Goal: Submit feedback/report problem

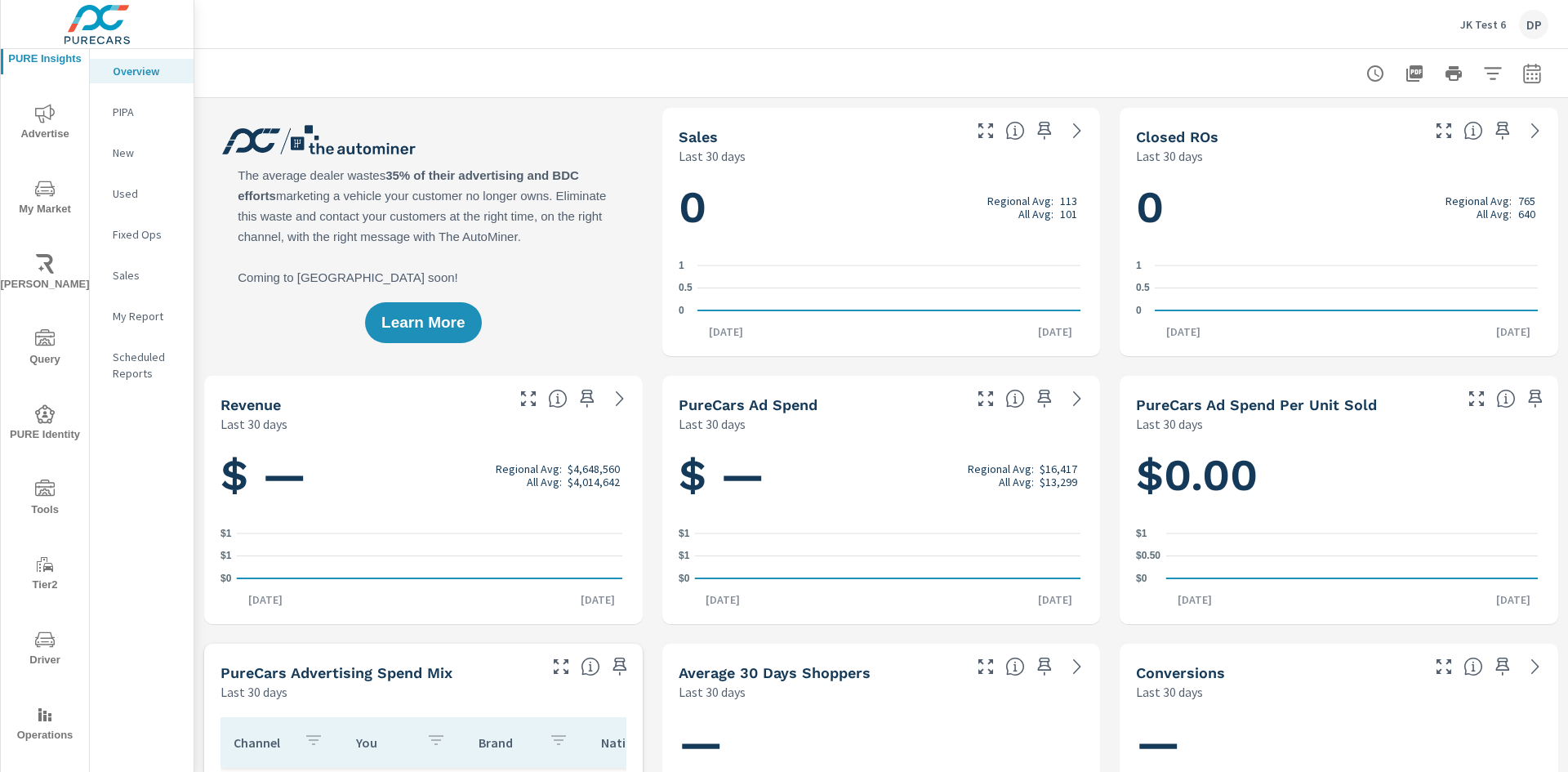
scroll to position [55, 0]
click at [43, 756] on icon "nav menu" at bounding box center [45, 765] width 20 height 20
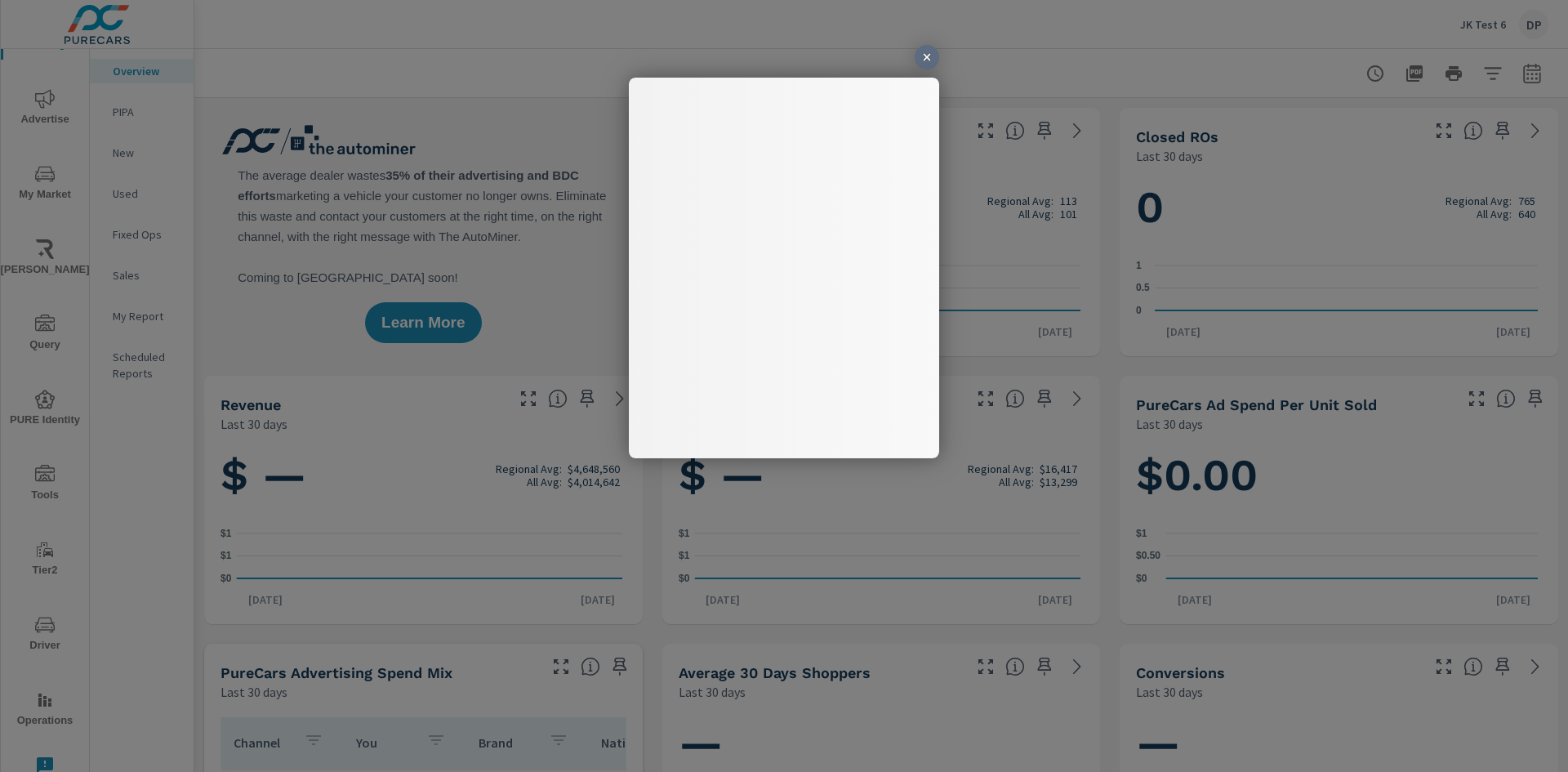
scroll to position [0, 0]
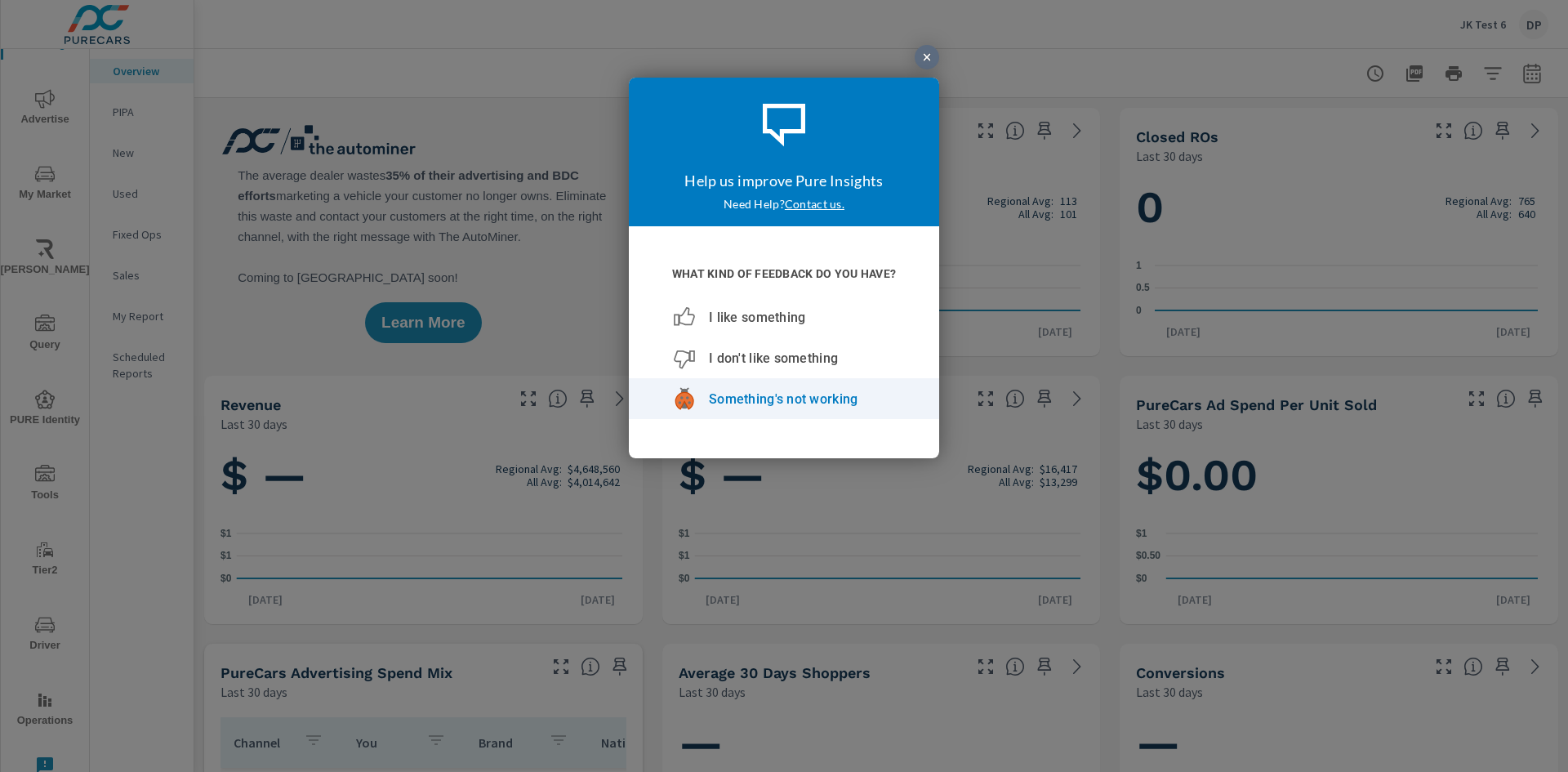
click at [772, 396] on span "Something's not working" at bounding box center [783, 398] width 148 height 16
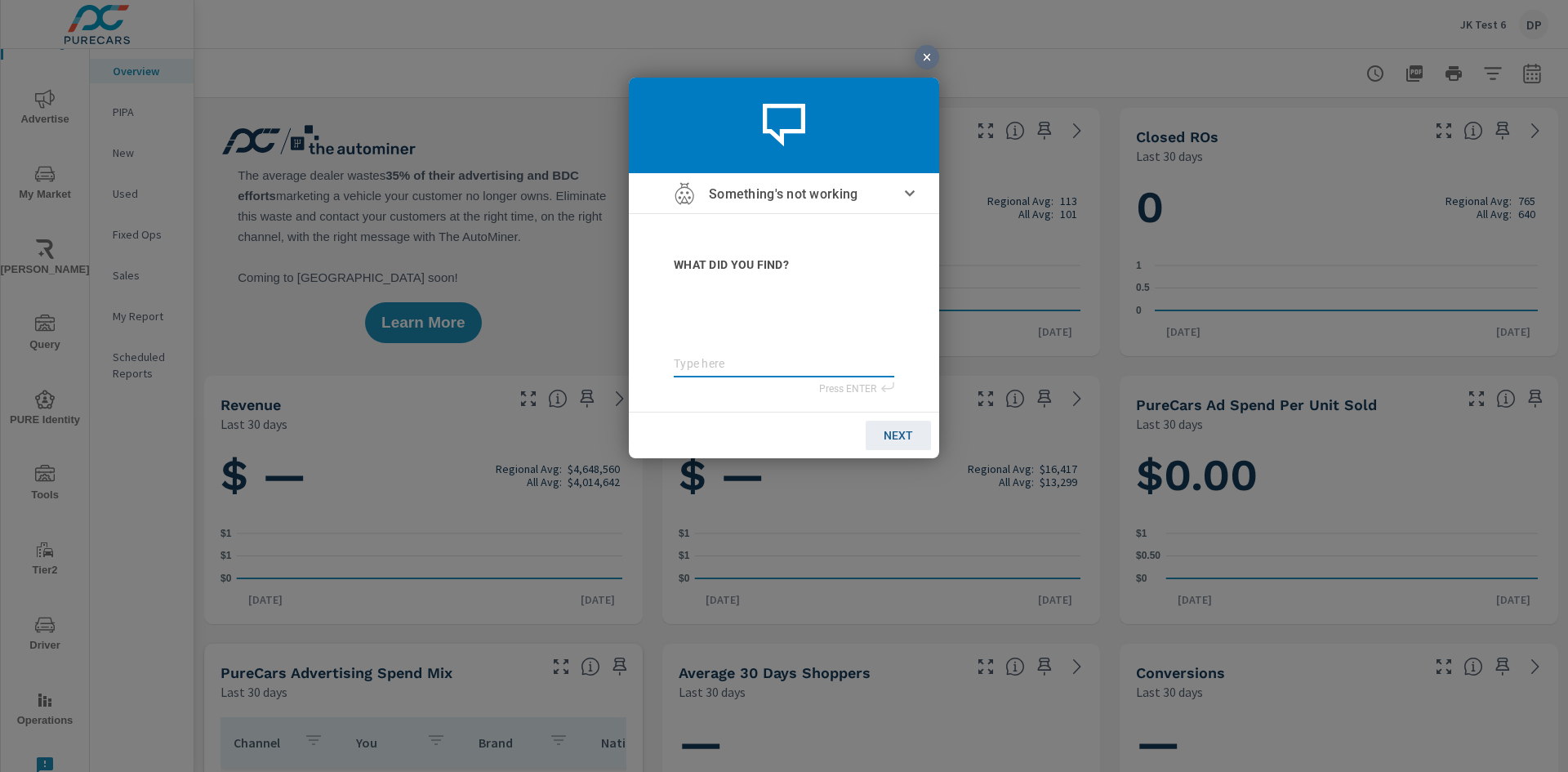
type textarea "b"
type textarea "bu"
type textarea "bug"
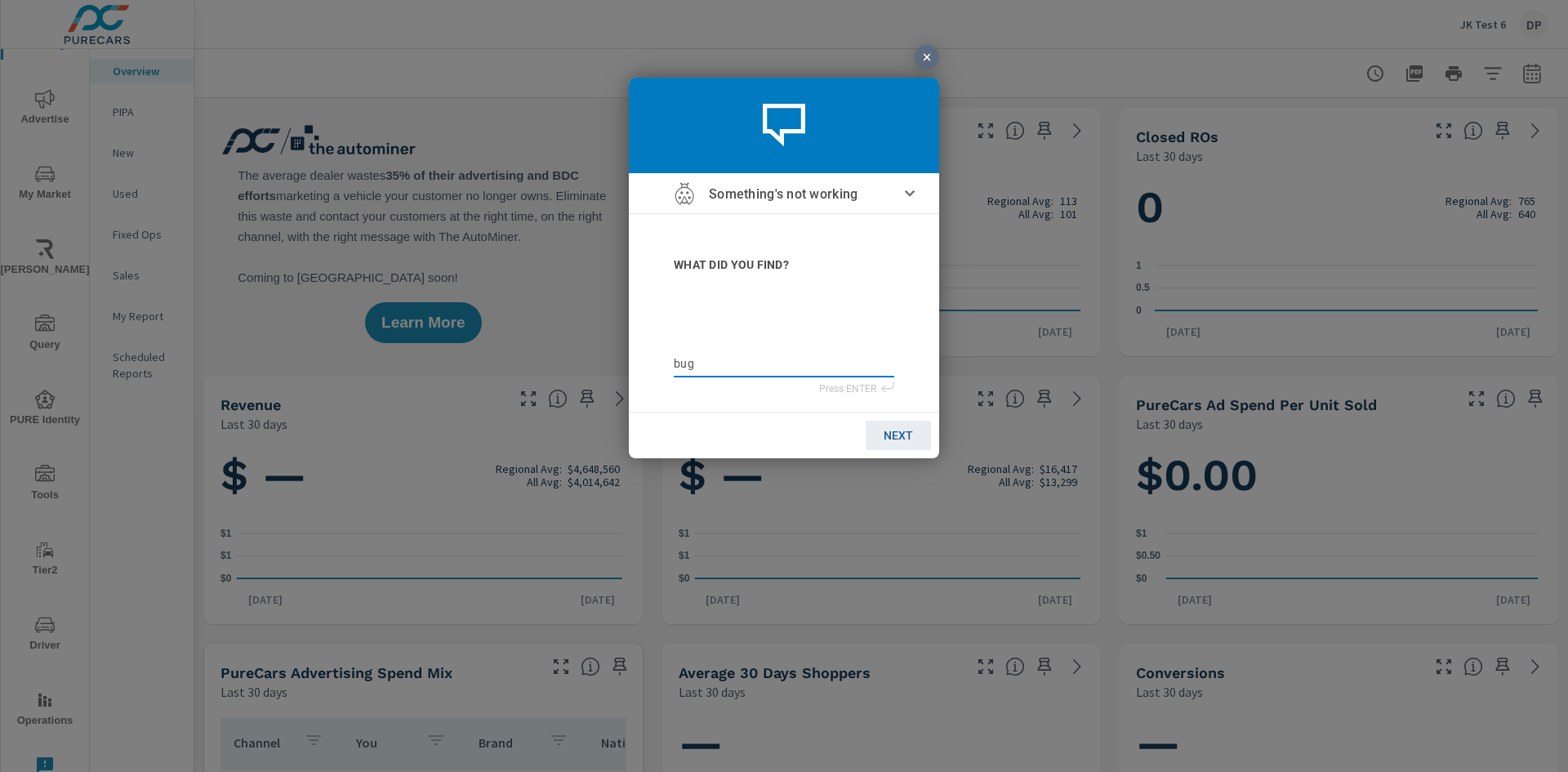
type textarea "bug"
click at [909, 442] on link "NEXT" at bounding box center [899, 434] width 66 height 30
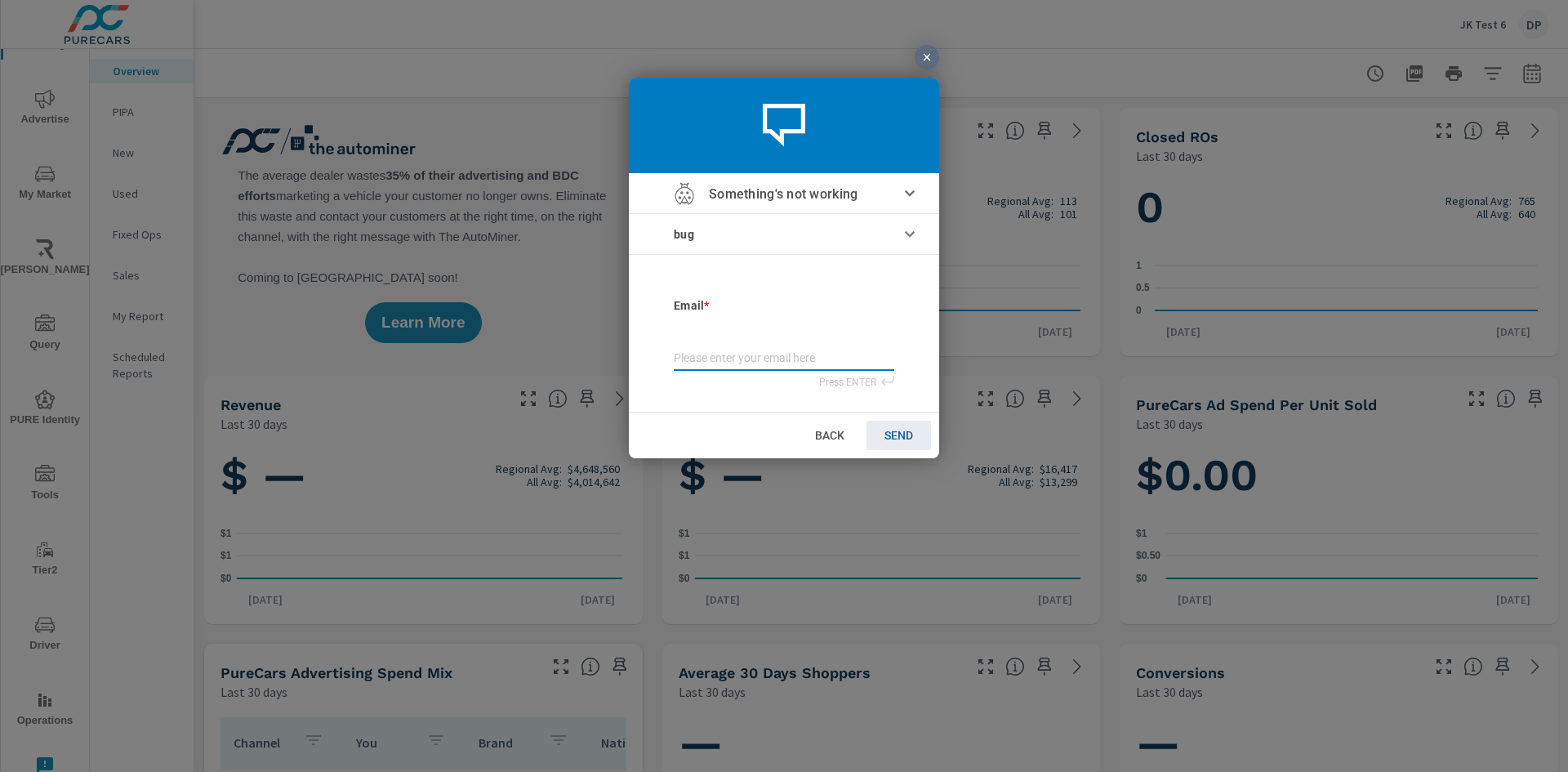
type input "j"
type input "ju"
type input "[DATE]"
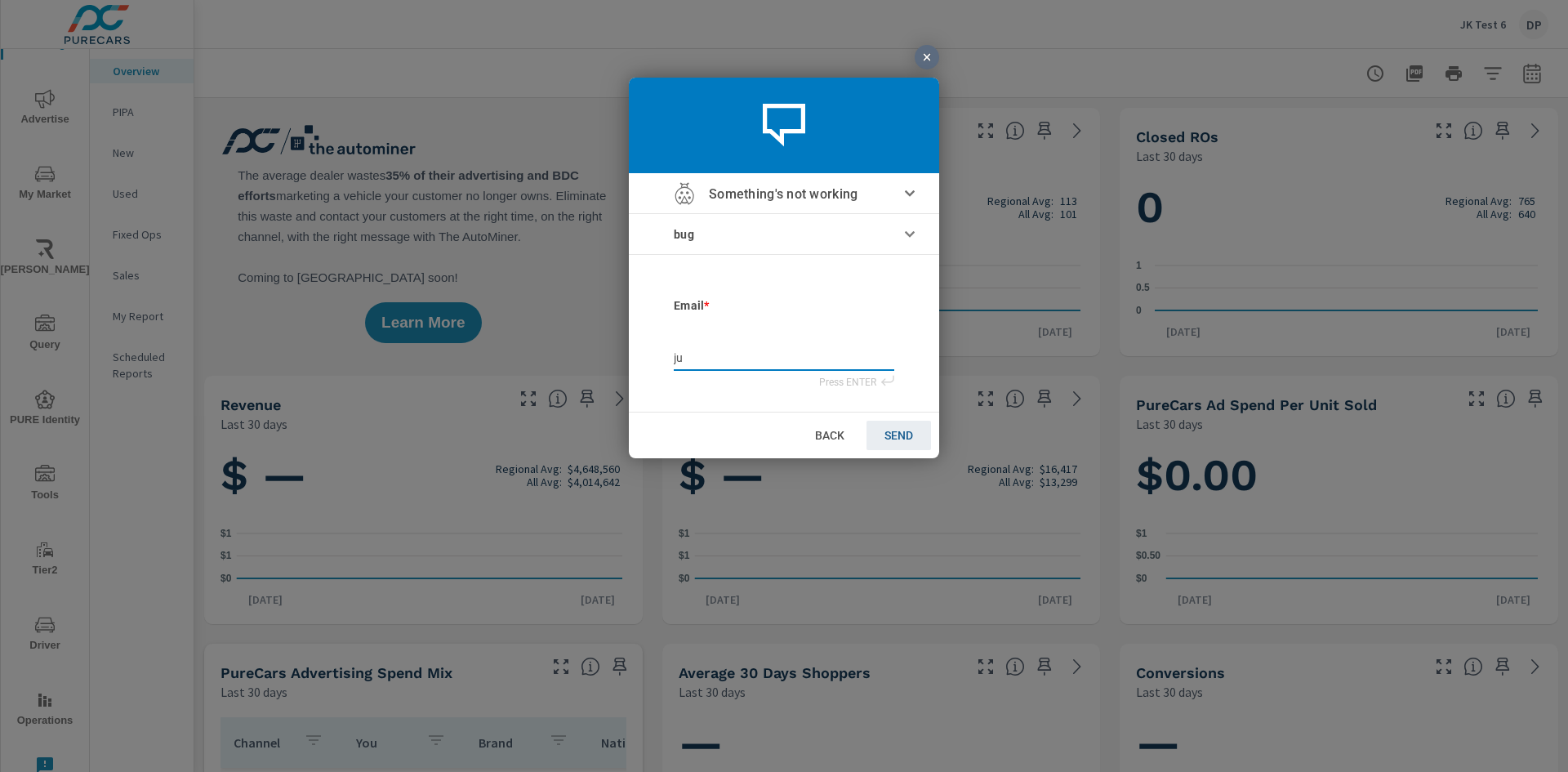
type input "[DATE]"
type input "juli"
type input "[PERSON_NAME]"
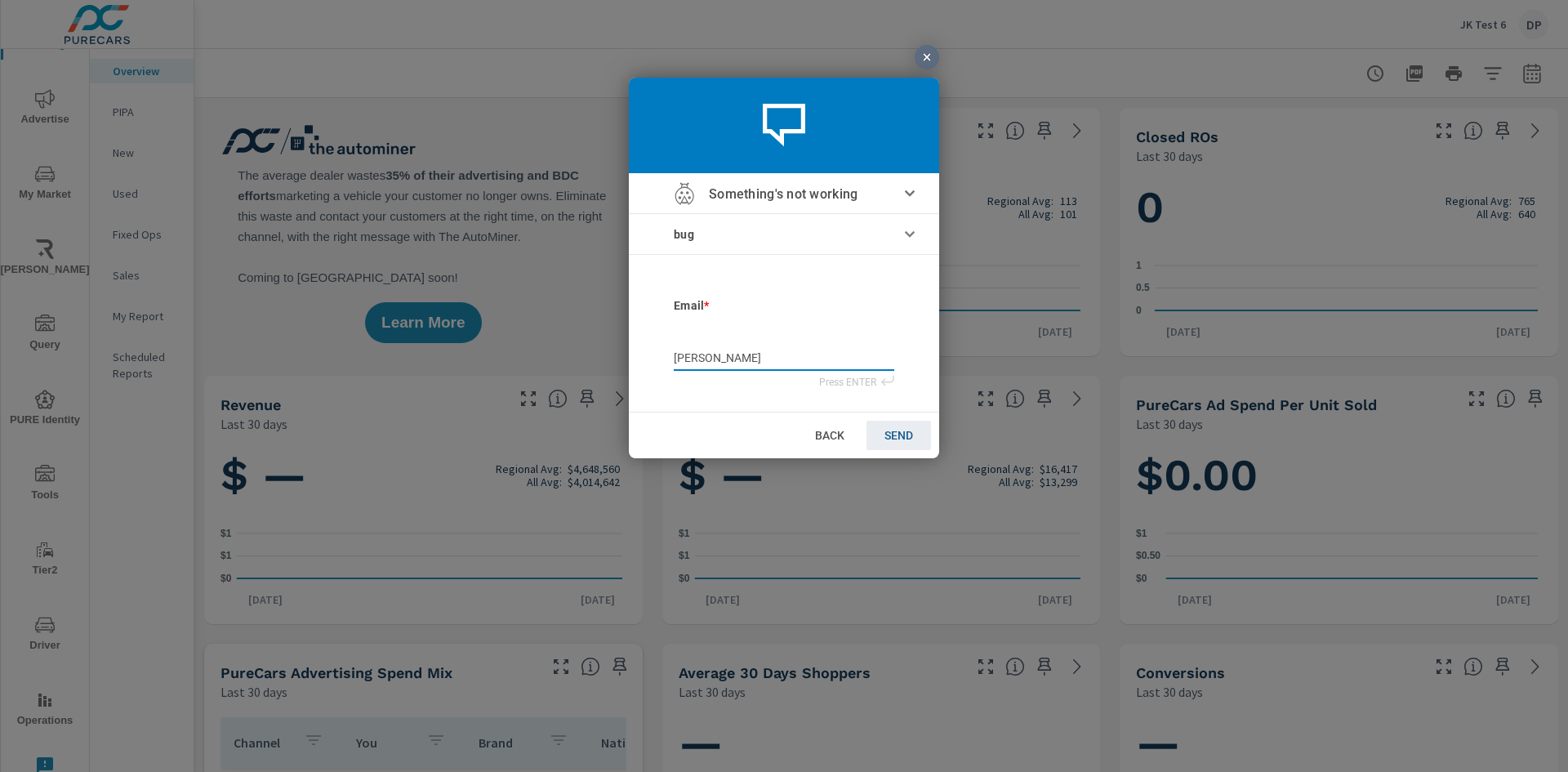
type input "[PERSON_NAME]"
type input "julianaf"
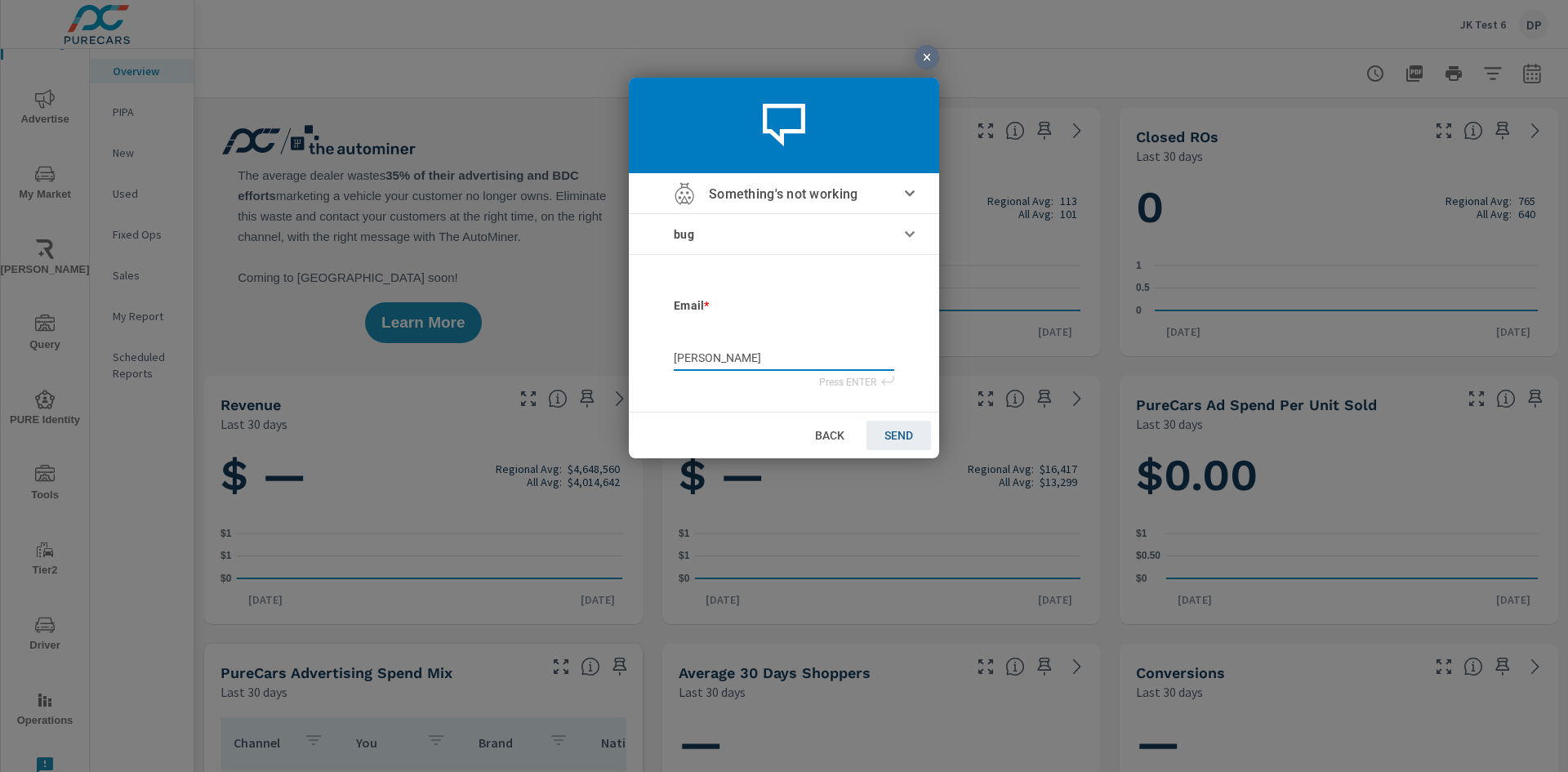
type input "julianaf"
type input "julianaf@"
type input "julianaf@p"
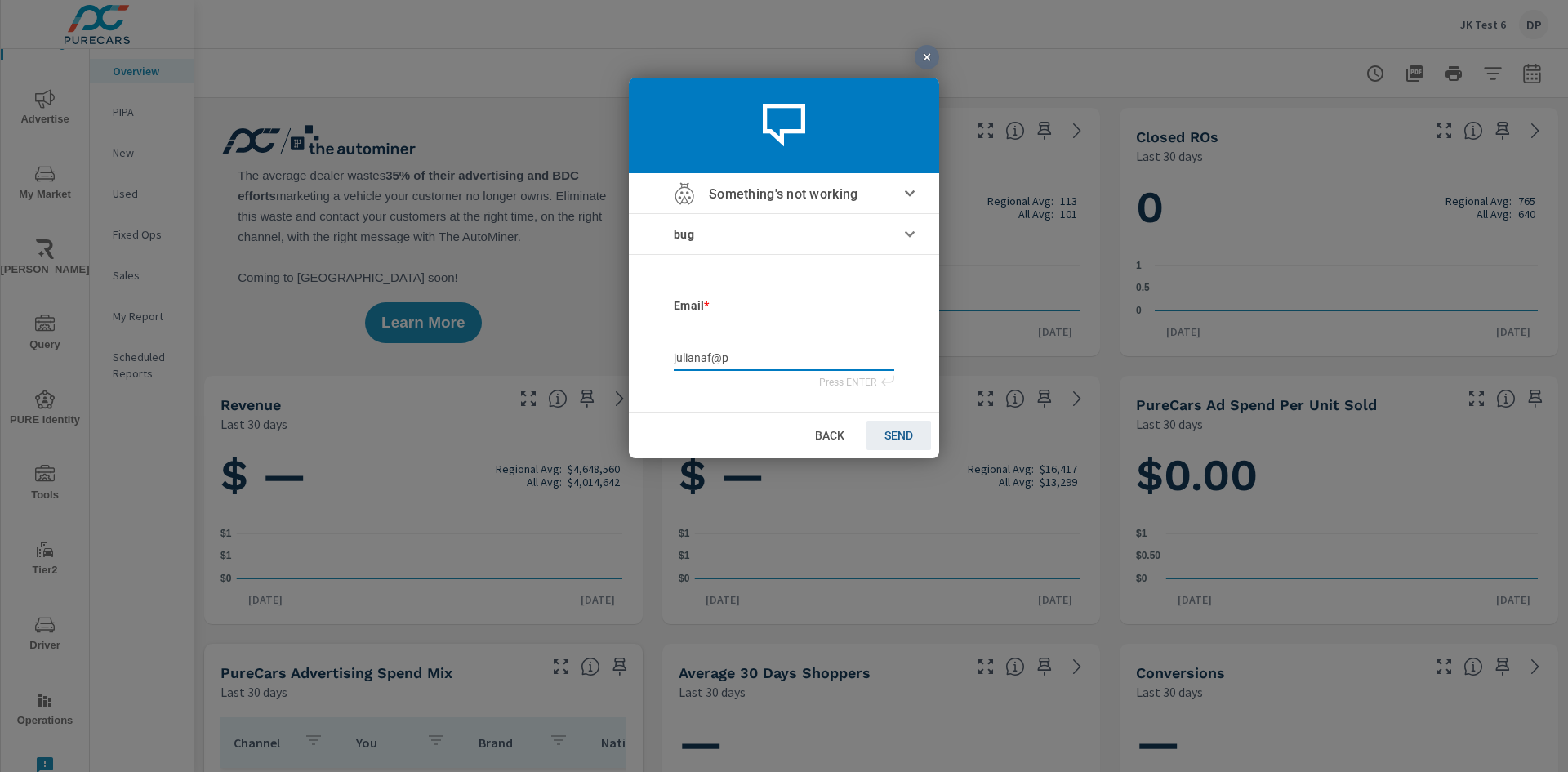
type input "julianaf@pu"
type input "julianaf@pur"
type input "julianaf@pure"
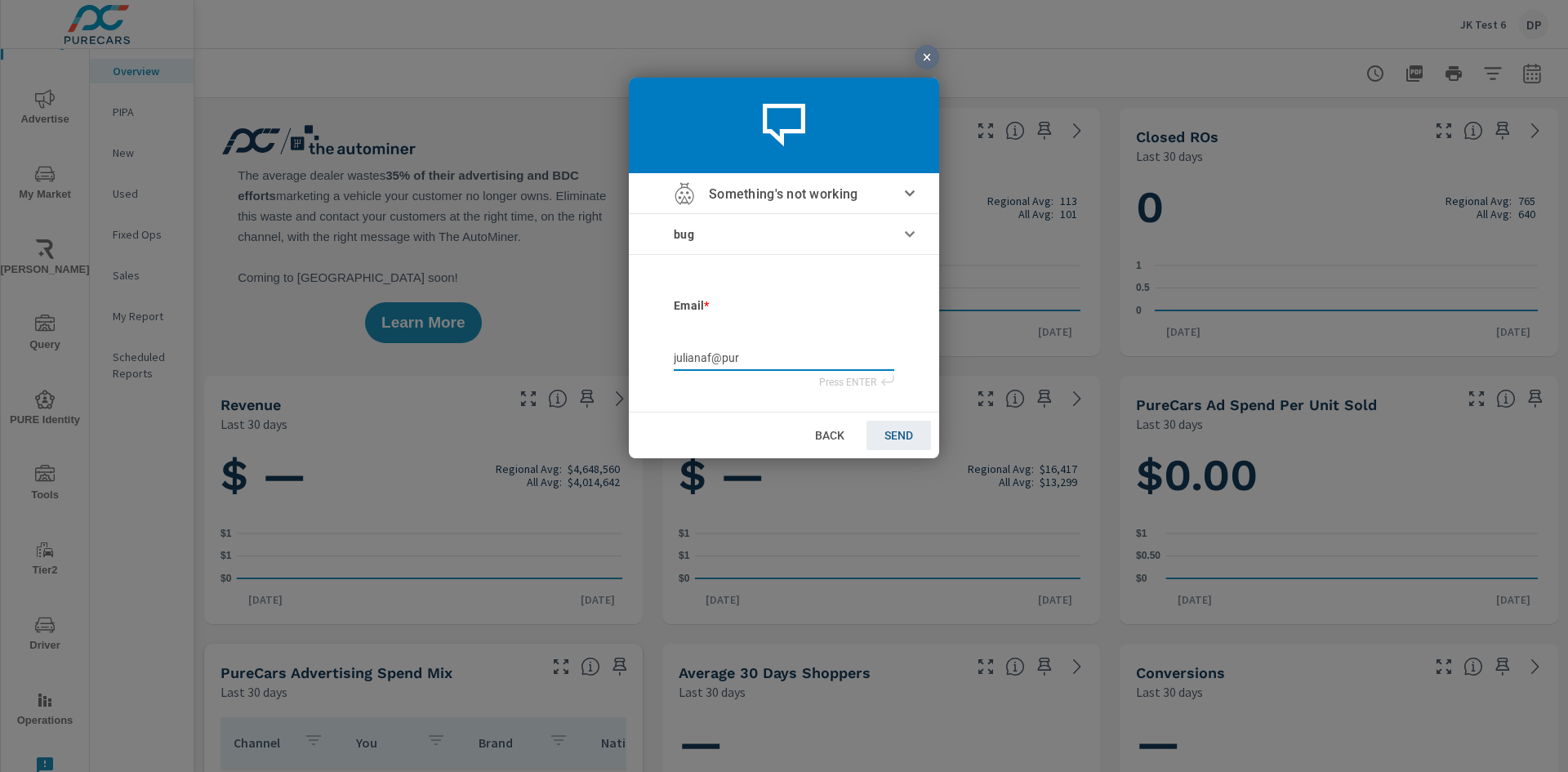
type input "julianaf@pure"
type input "julianaf@purec"
type input "julianaf@pureca"
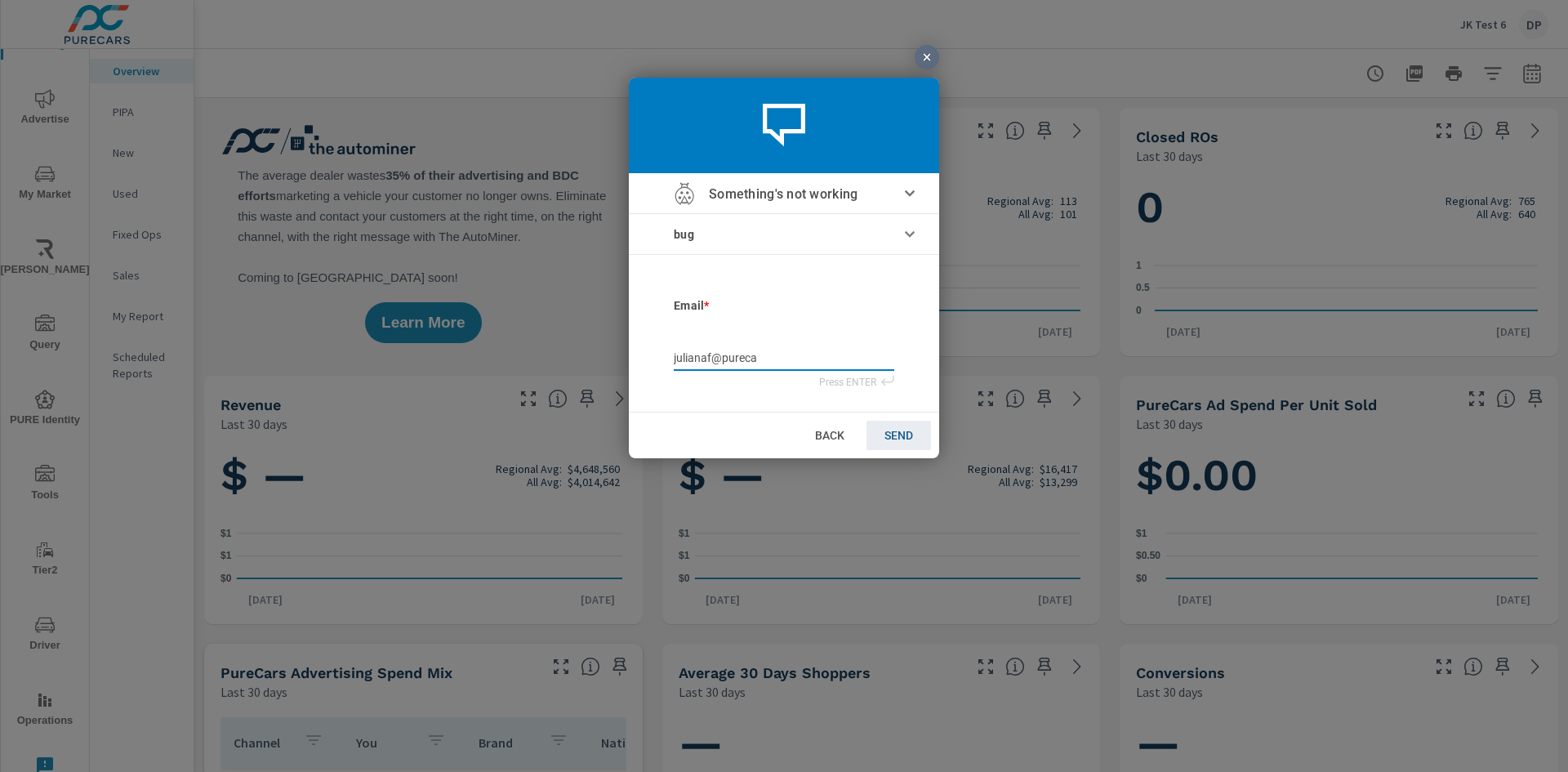
type input "julianaf@purecar"
type input "julianaf@purecars"
type input "julianaf@purecars."
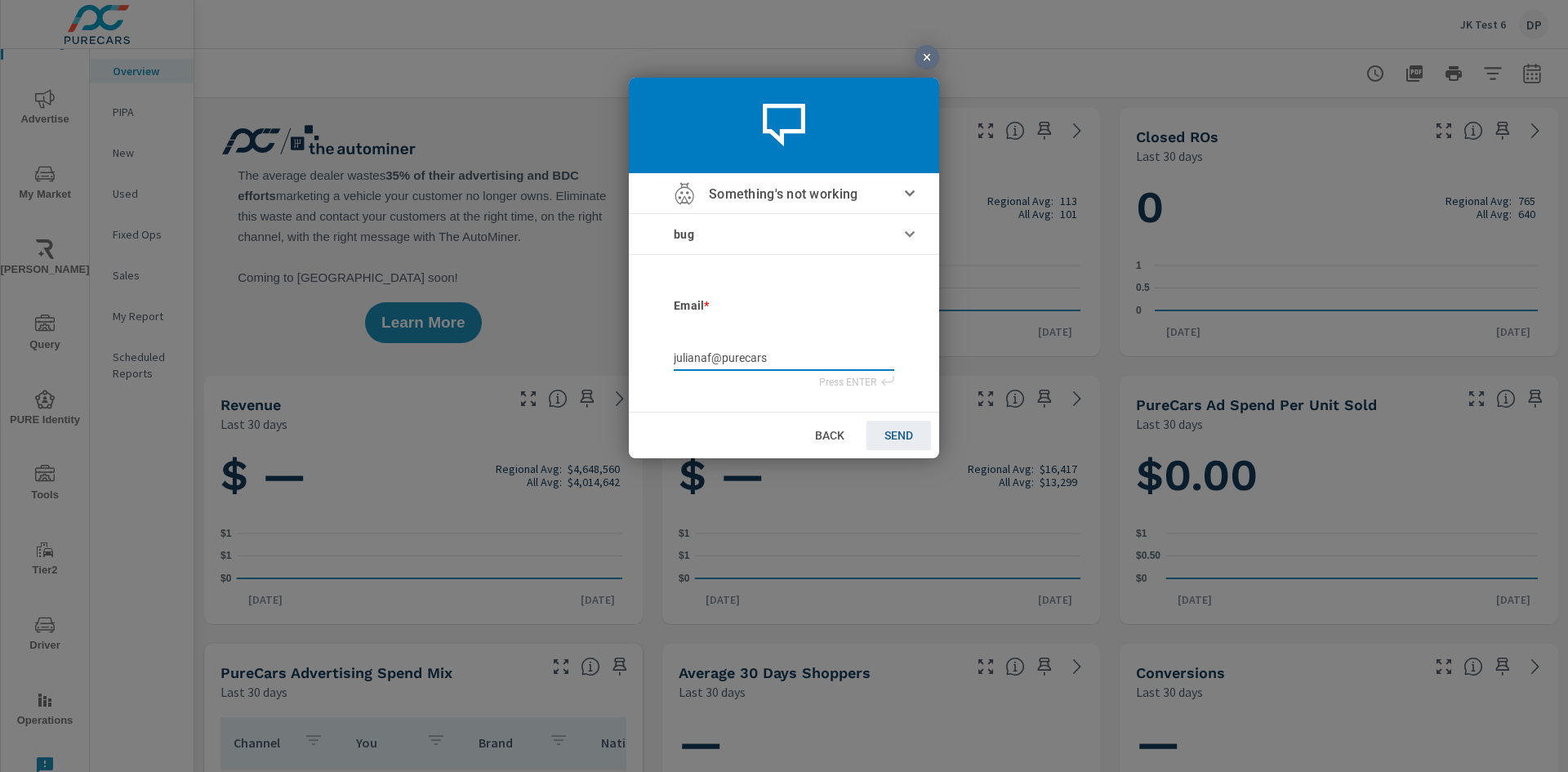
type input "julianaf@purecars."
type input "julianaf@purecars.c"
type input "[EMAIL_ADDRESS][DOMAIN_NAME]"
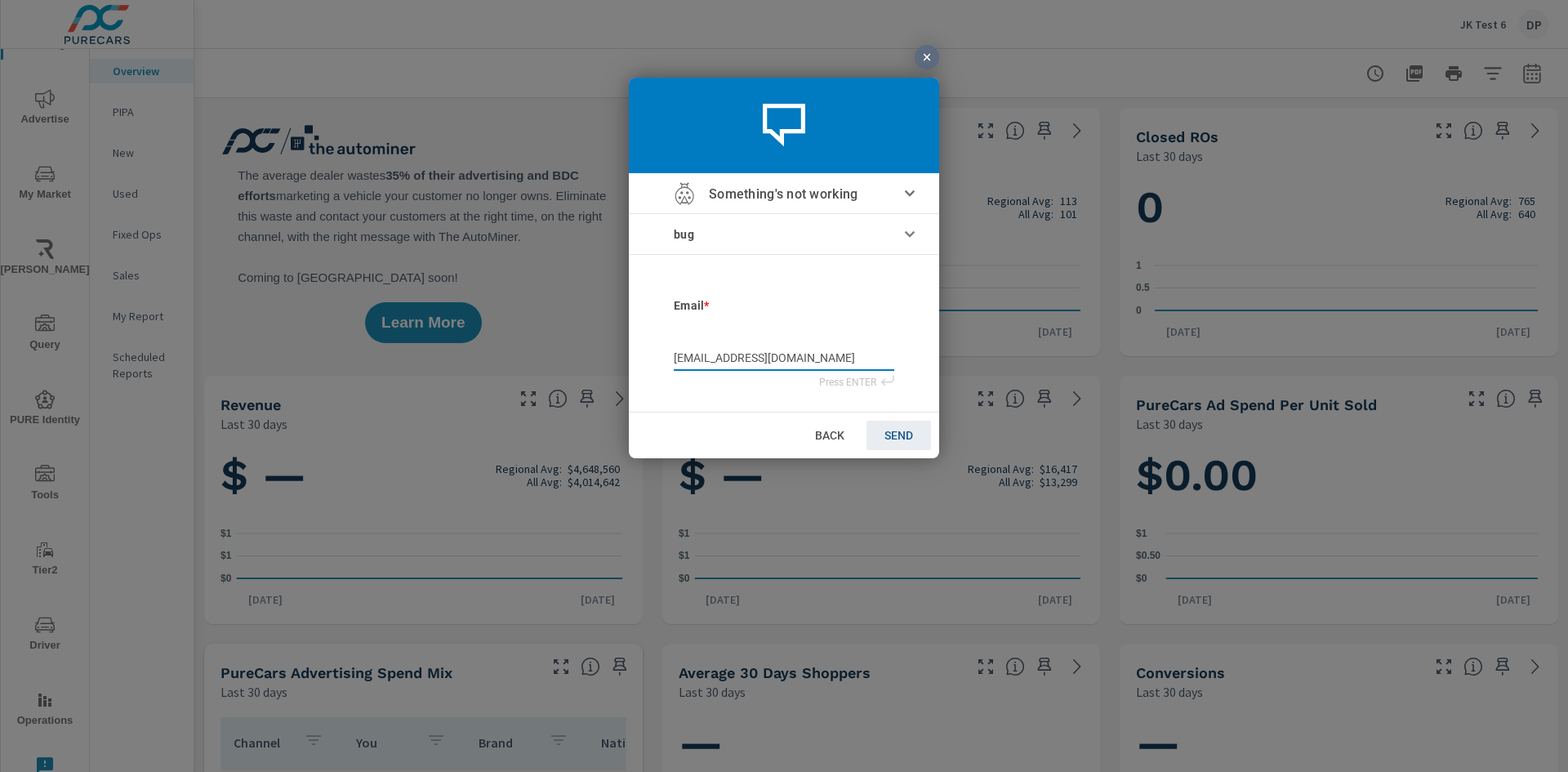
type input "[EMAIL_ADDRESS][DOMAIN_NAME]"
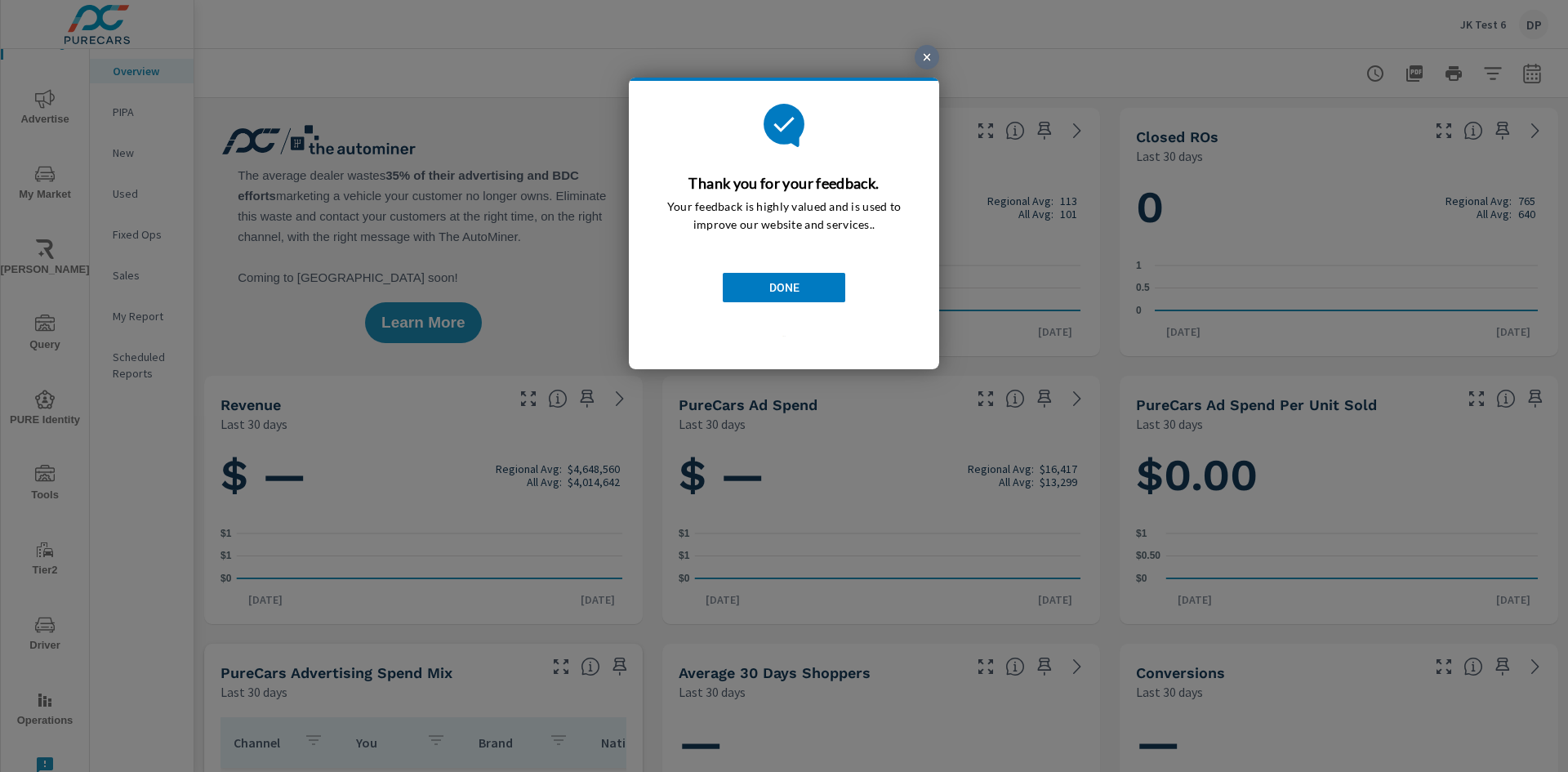
click at [772, 280] on span "DONE" at bounding box center [784, 286] width 30 height 13
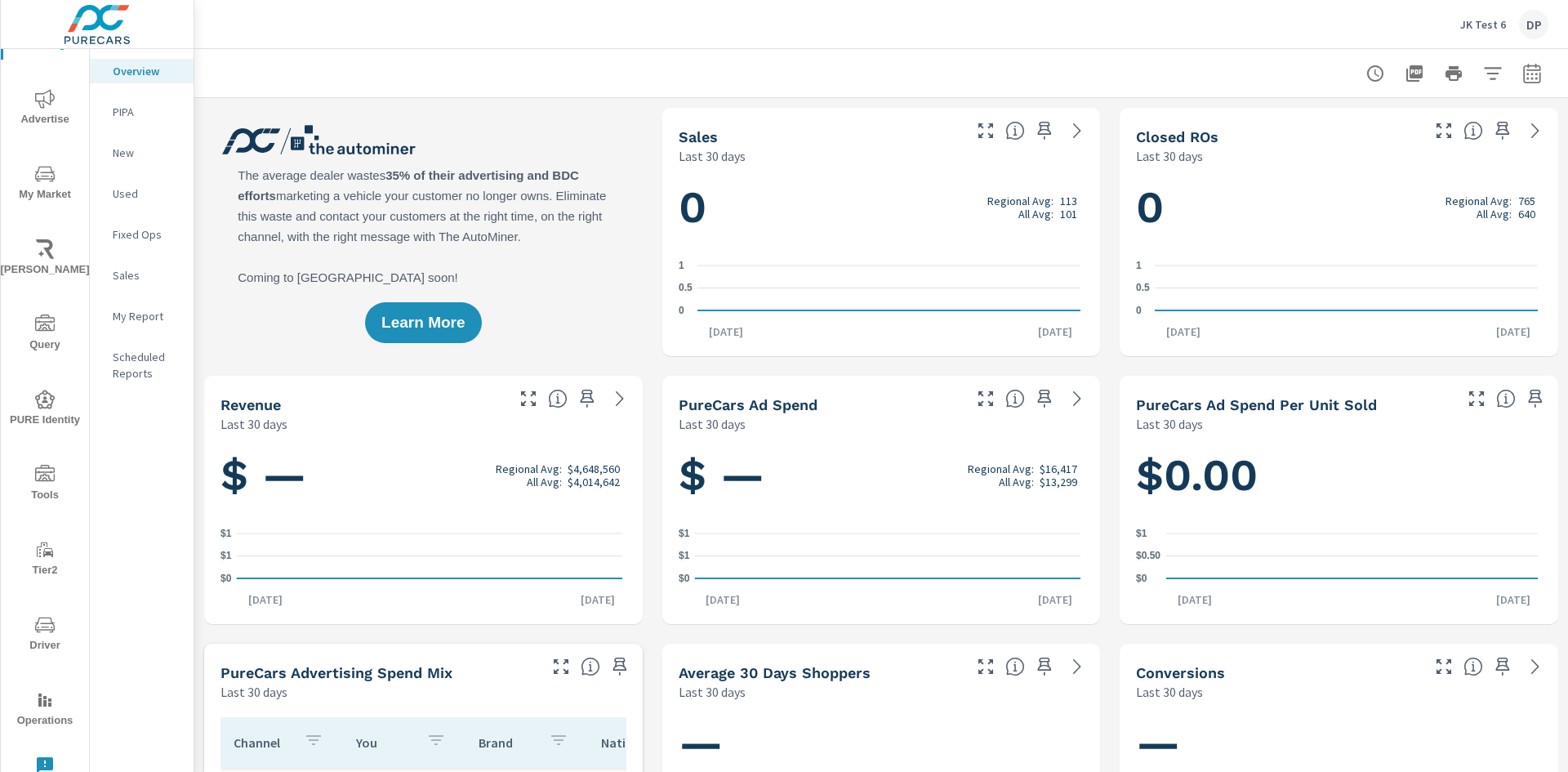
click at [44, 761] on icon "nav menu" at bounding box center [45, 765] width 16 height 16
